Goal: Use online tool/utility: Utilize a website feature to perform a specific function

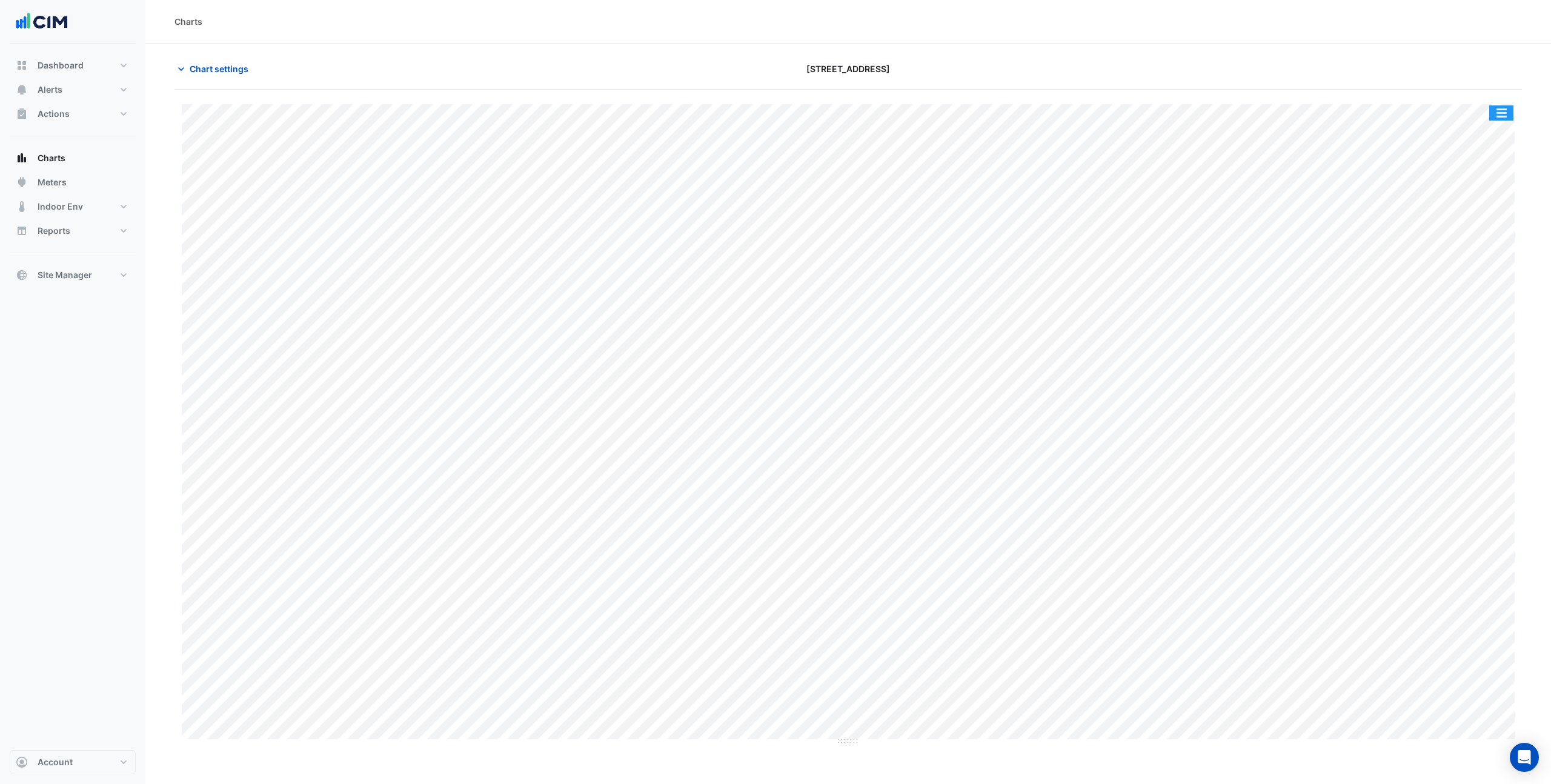
click at [1496, 110] on button "button" at bounding box center [1501, 112] width 24 height 15
click at [1490, 161] on div "Split by Unit" at bounding box center [1477, 156] width 73 height 22
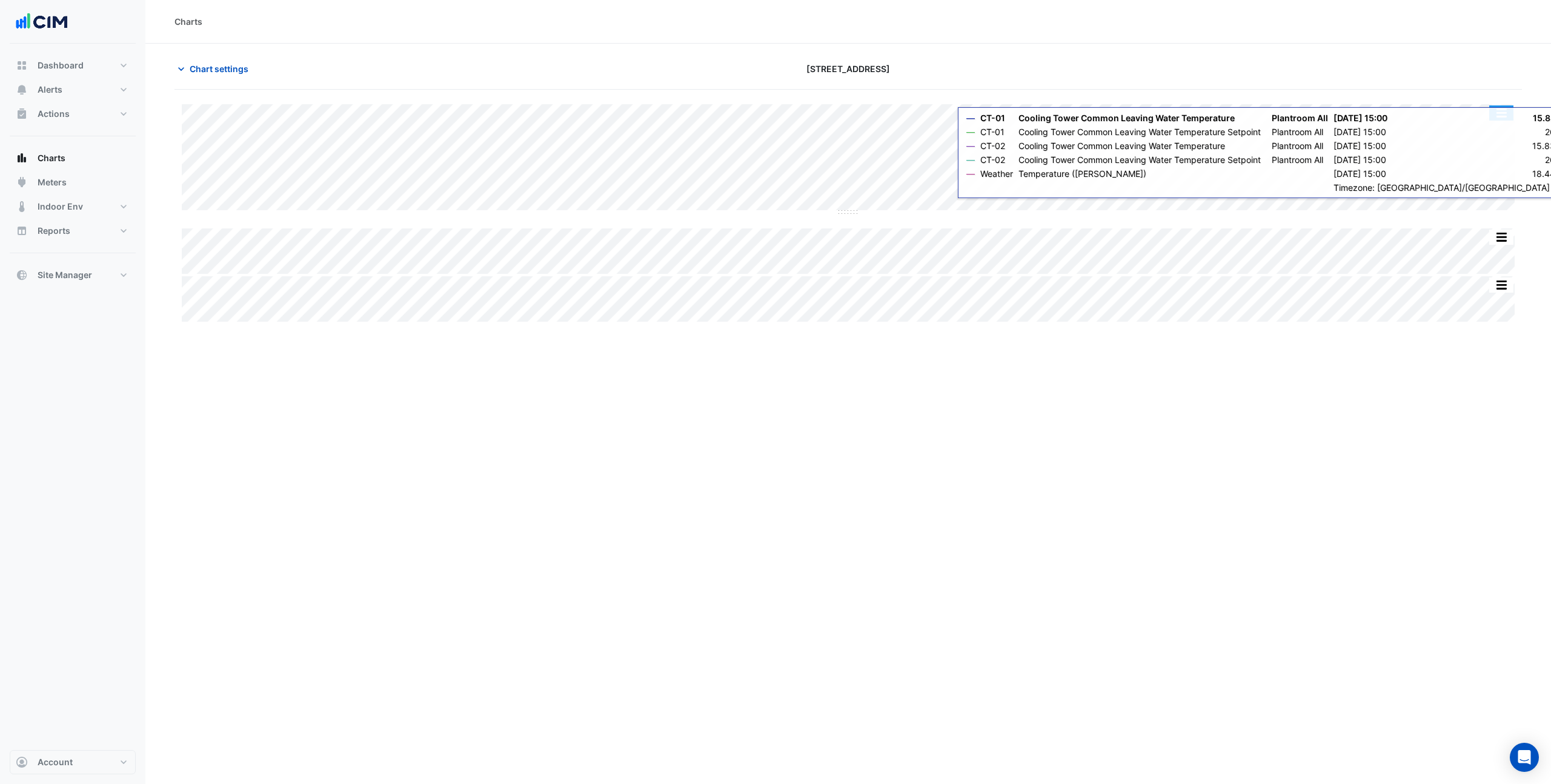
click at [1503, 116] on button "button" at bounding box center [1501, 112] width 24 height 15
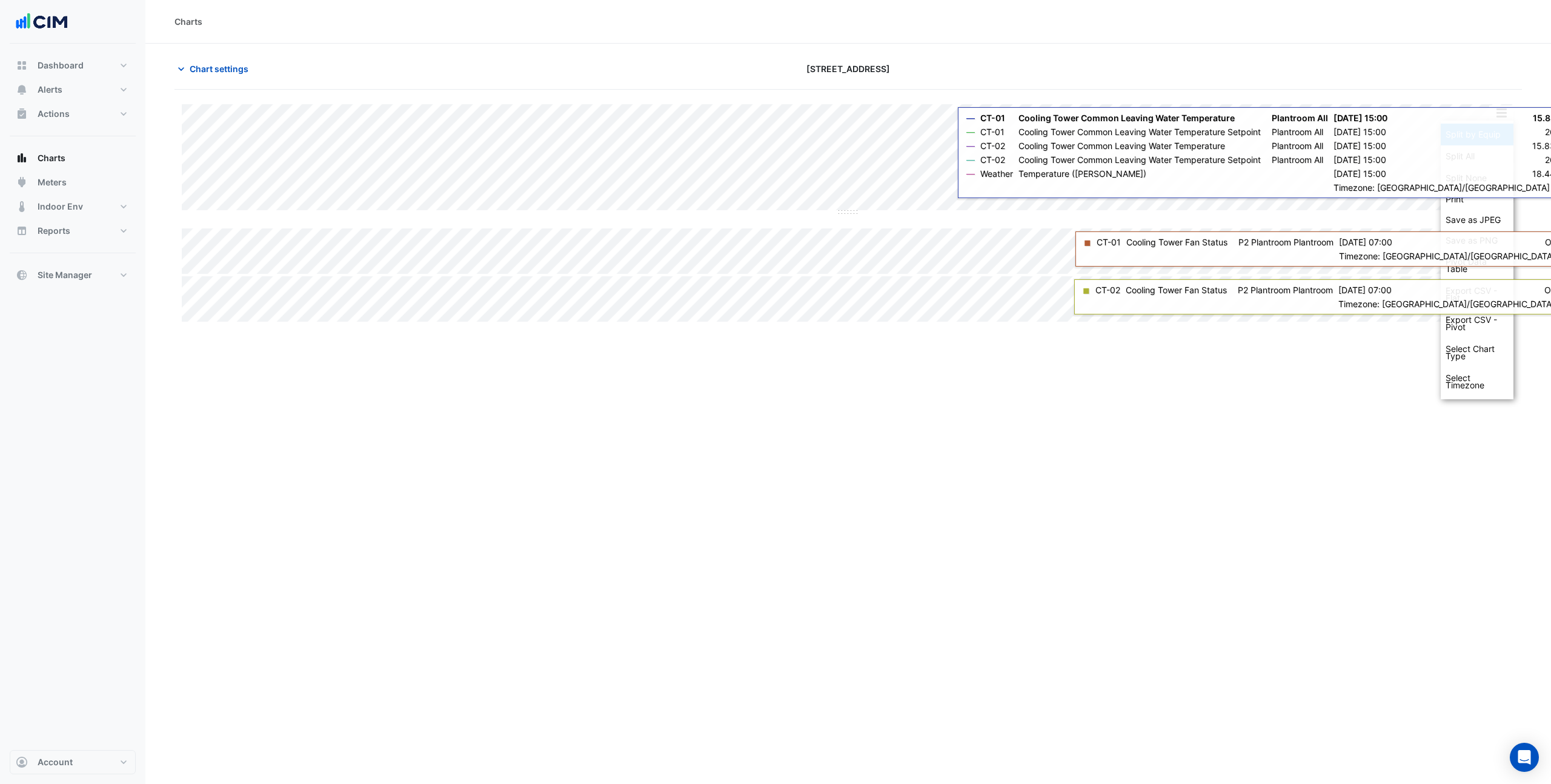
click at [1496, 139] on div "Split by Equip" at bounding box center [1477, 134] width 73 height 22
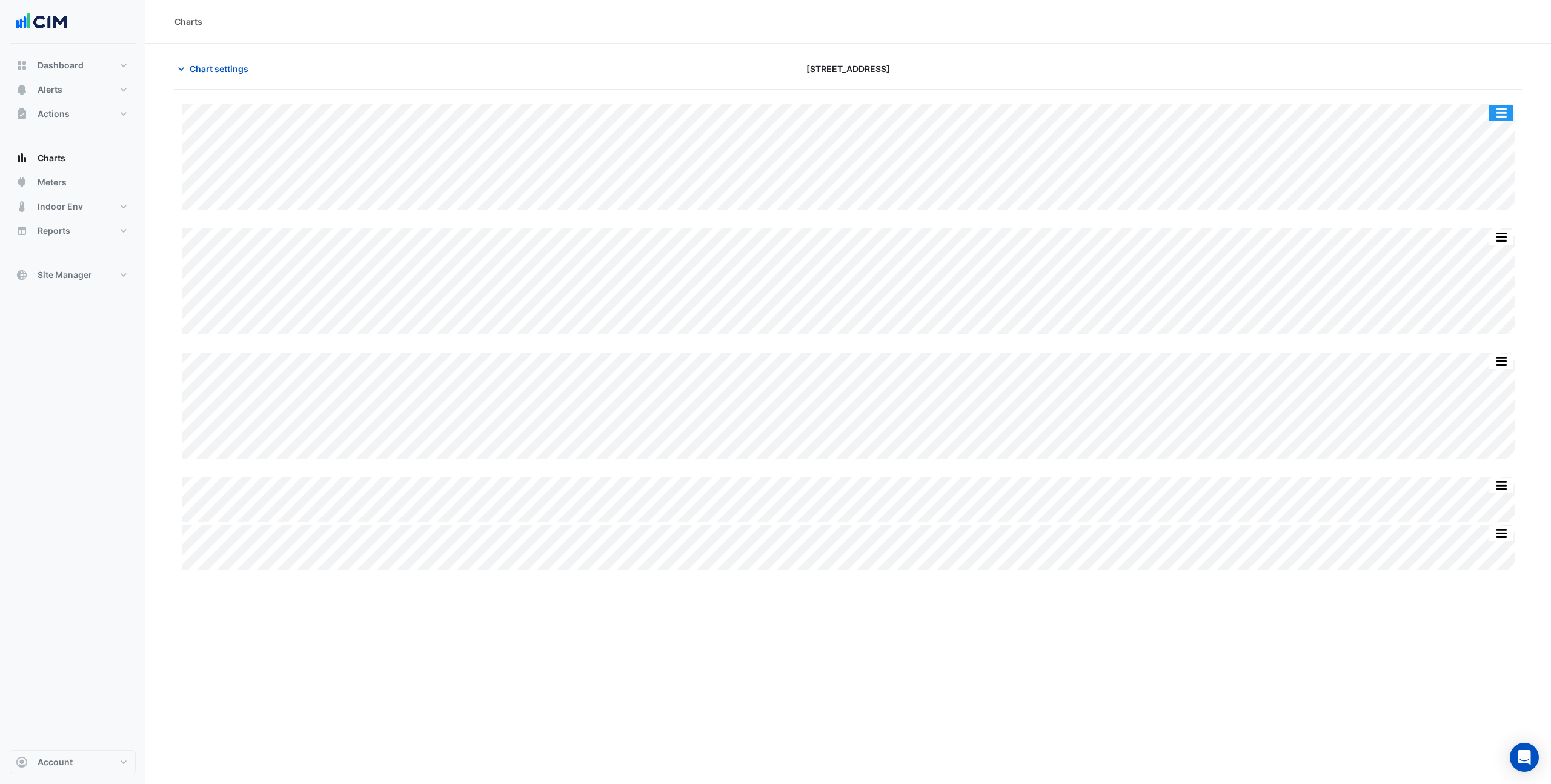
click at [1502, 111] on button "button" at bounding box center [1501, 112] width 24 height 15
click at [1496, 178] on div "Split None" at bounding box center [1477, 178] width 73 height 22
click at [1507, 118] on button "button" at bounding box center [1501, 112] width 24 height 15
click at [1497, 261] on div "Pivot Data Table" at bounding box center [1477, 265] width 73 height 29
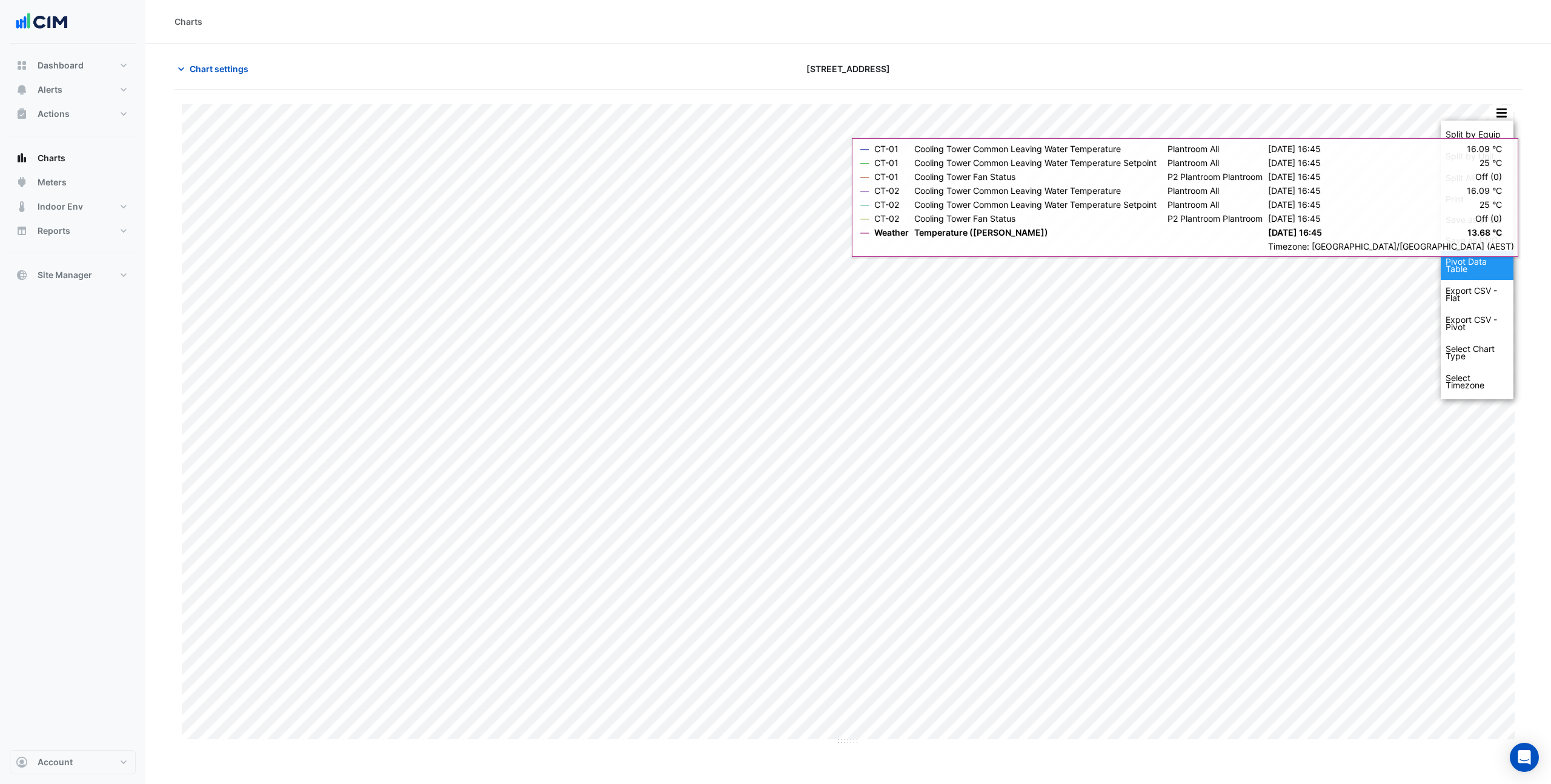
click at [1465, 268] on div "Pivot Data Table" at bounding box center [1477, 265] width 73 height 29
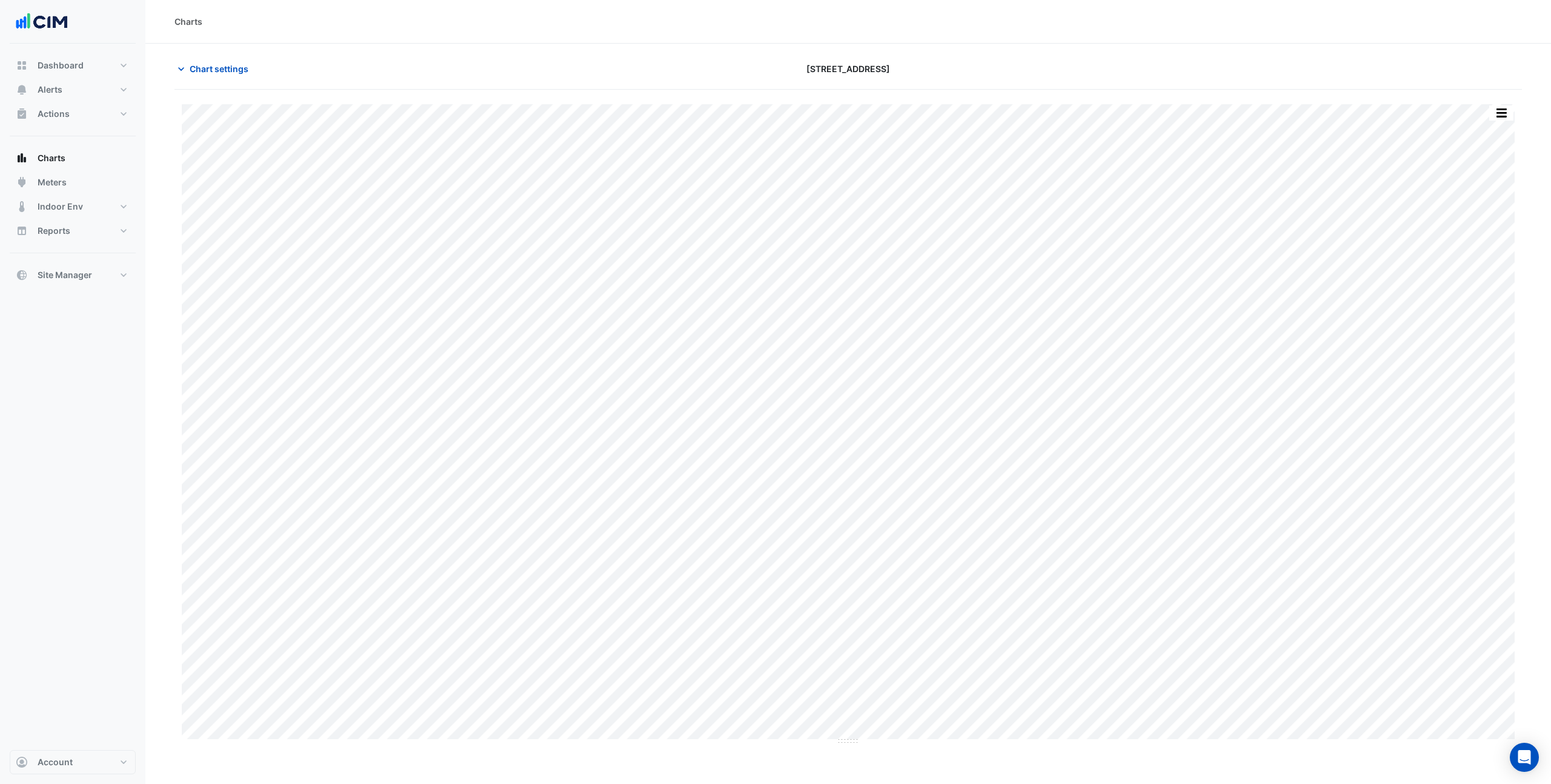
click at [1094, 77] on div at bounding box center [1302, 68] width 454 height 21
